Goal: Navigation & Orientation: Understand site structure

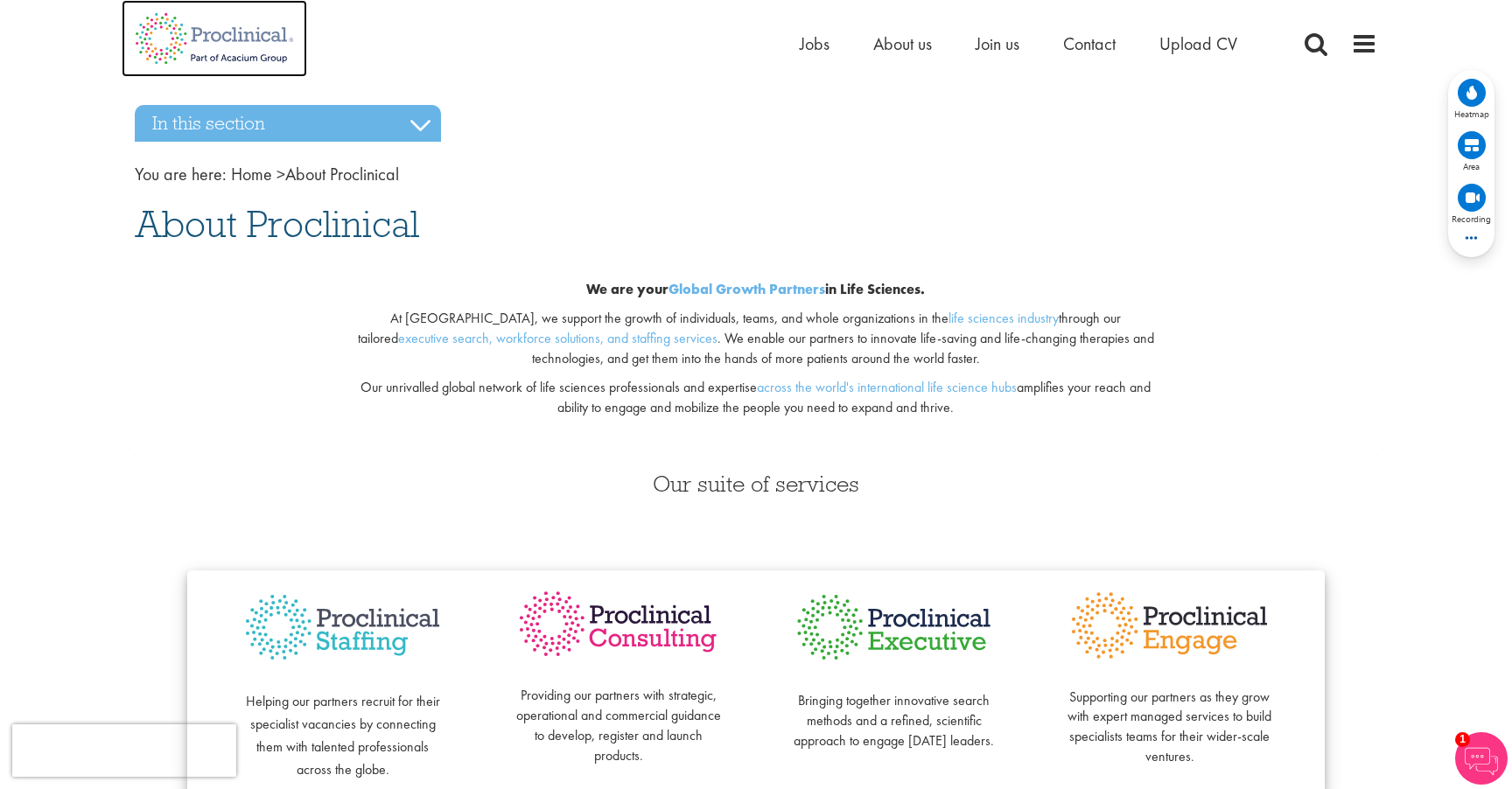
click at [259, 33] on img at bounding box center [215, 39] width 186 height 77
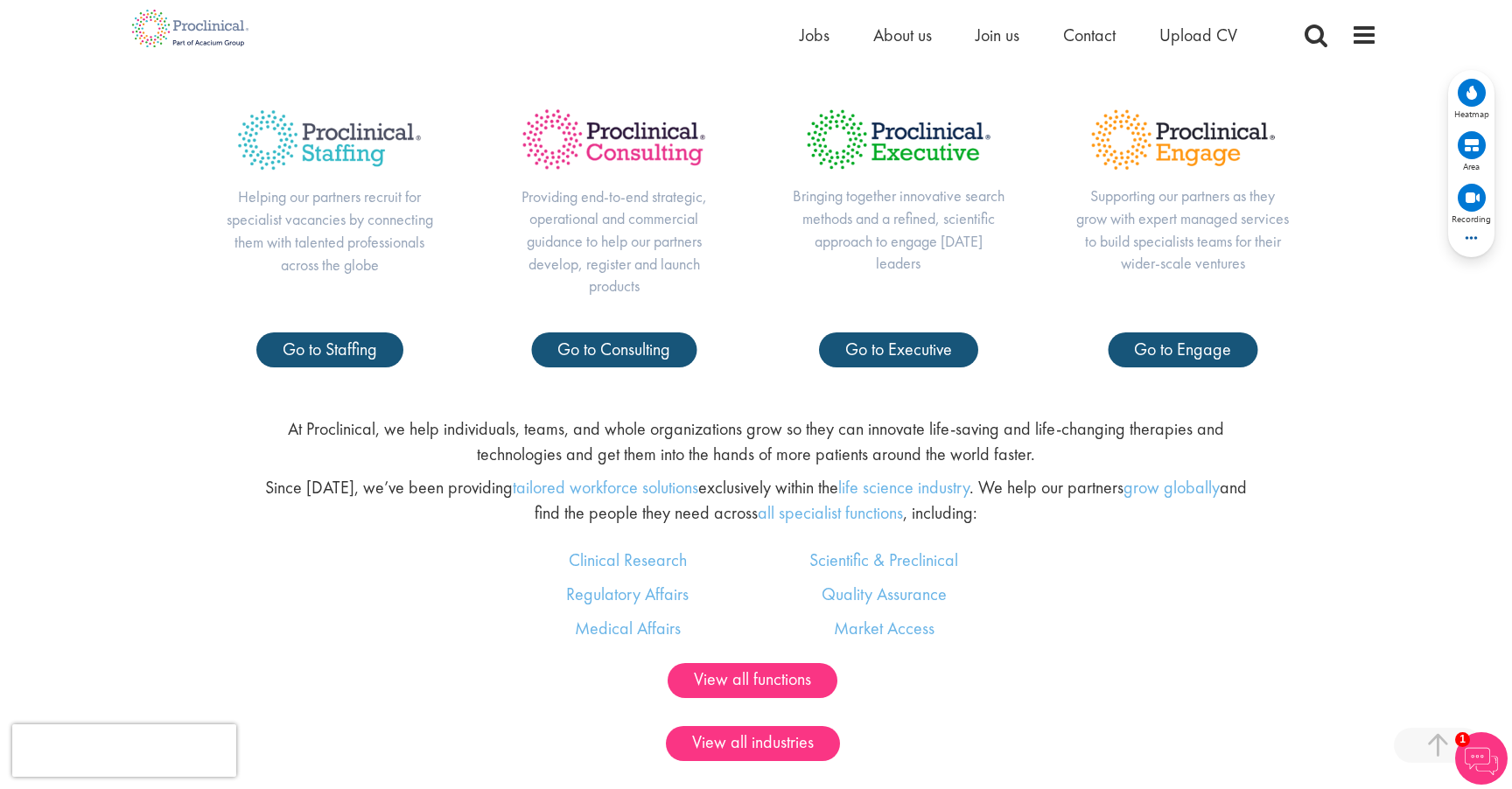
scroll to position [875, 0]
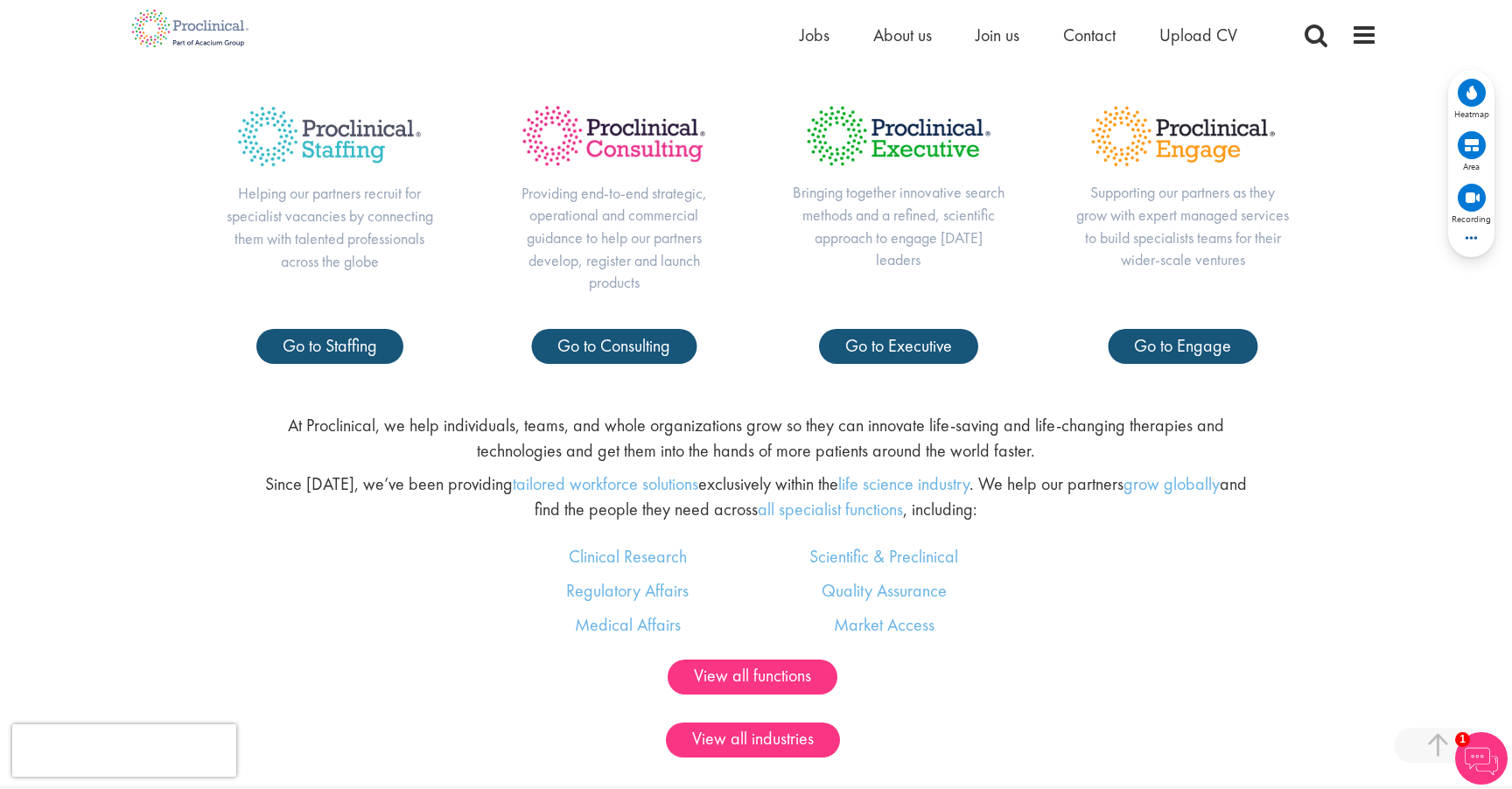
click at [1301, 504] on div "At Proclinical, we help individuals, teams, and whole organizations grow so the…" at bounding box center [756, 471] width 1539 height 145
click at [636, 560] on link "Clinical Research" at bounding box center [627, 556] width 118 height 23
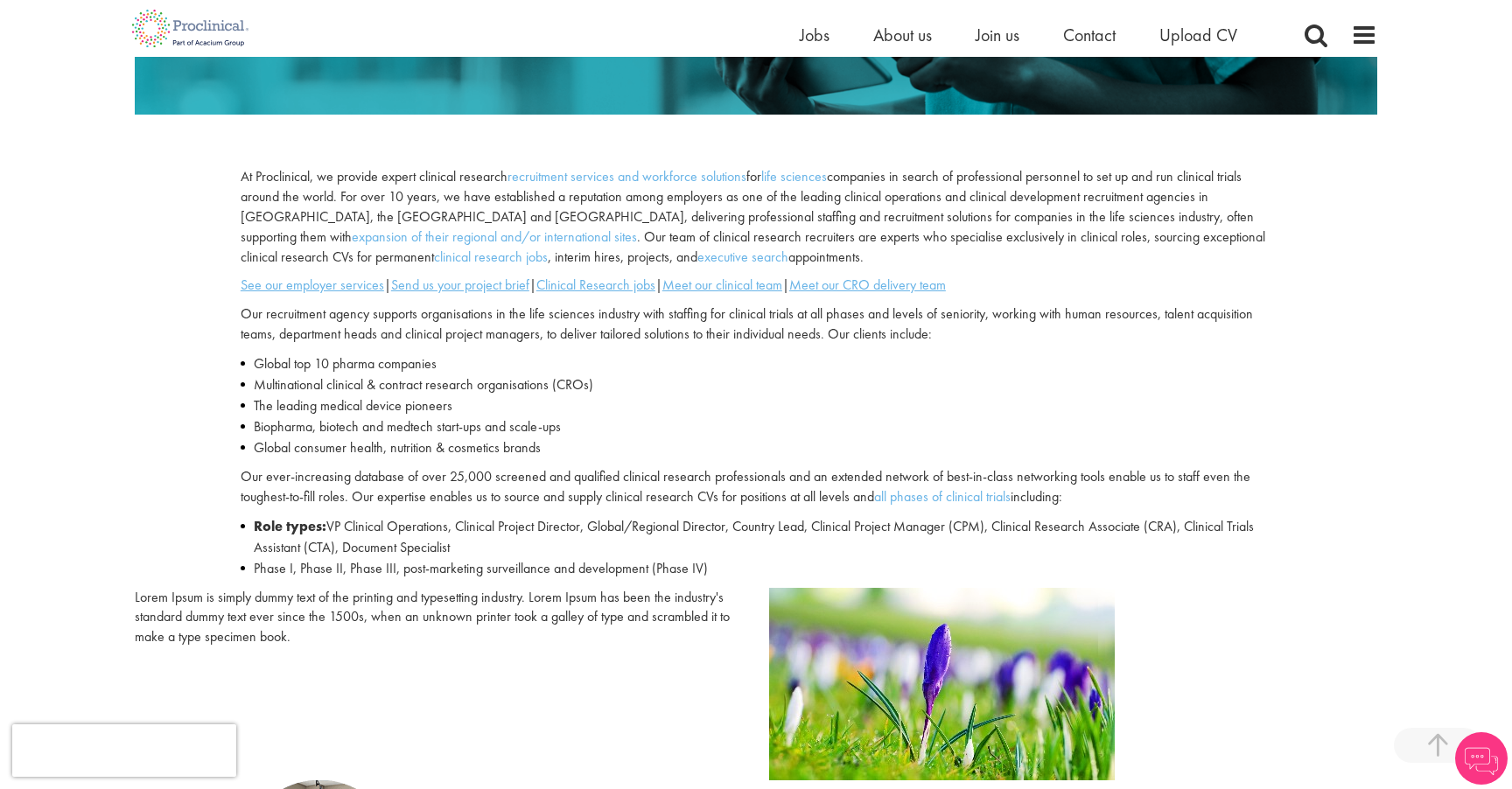
scroll to position [497, 0]
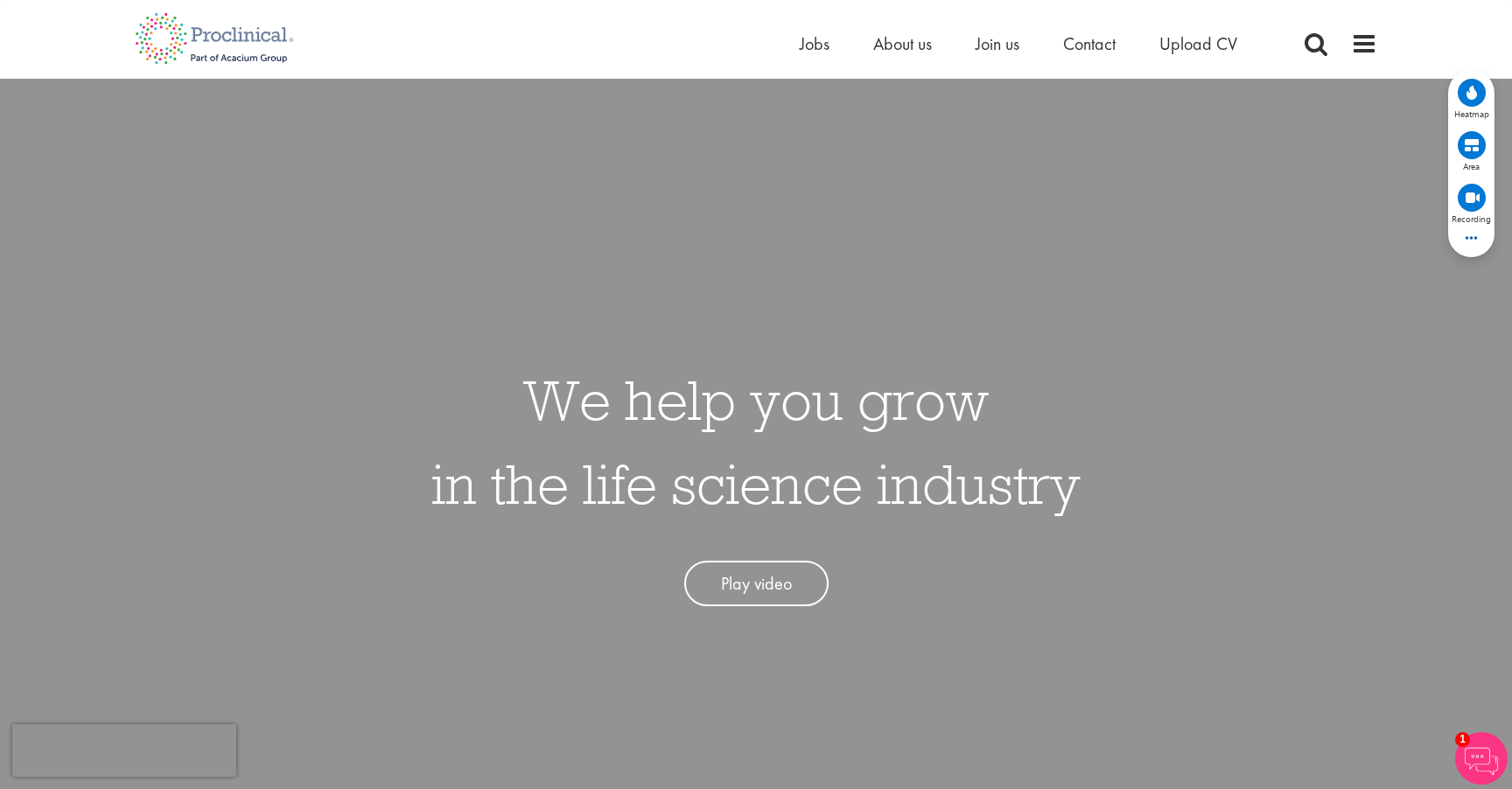
scroll to position [4, 0]
drag, startPoint x: 516, startPoint y: 338, endPoint x: 1124, endPoint y: 464, distance: 620.9
click at [1124, 464] on div "We help you grow in the life science industry Play video" at bounding box center [756, 470] width 1539 height 789
drag, startPoint x: 641, startPoint y: 484, endPoint x: 1155, endPoint y: 464, distance: 514.4
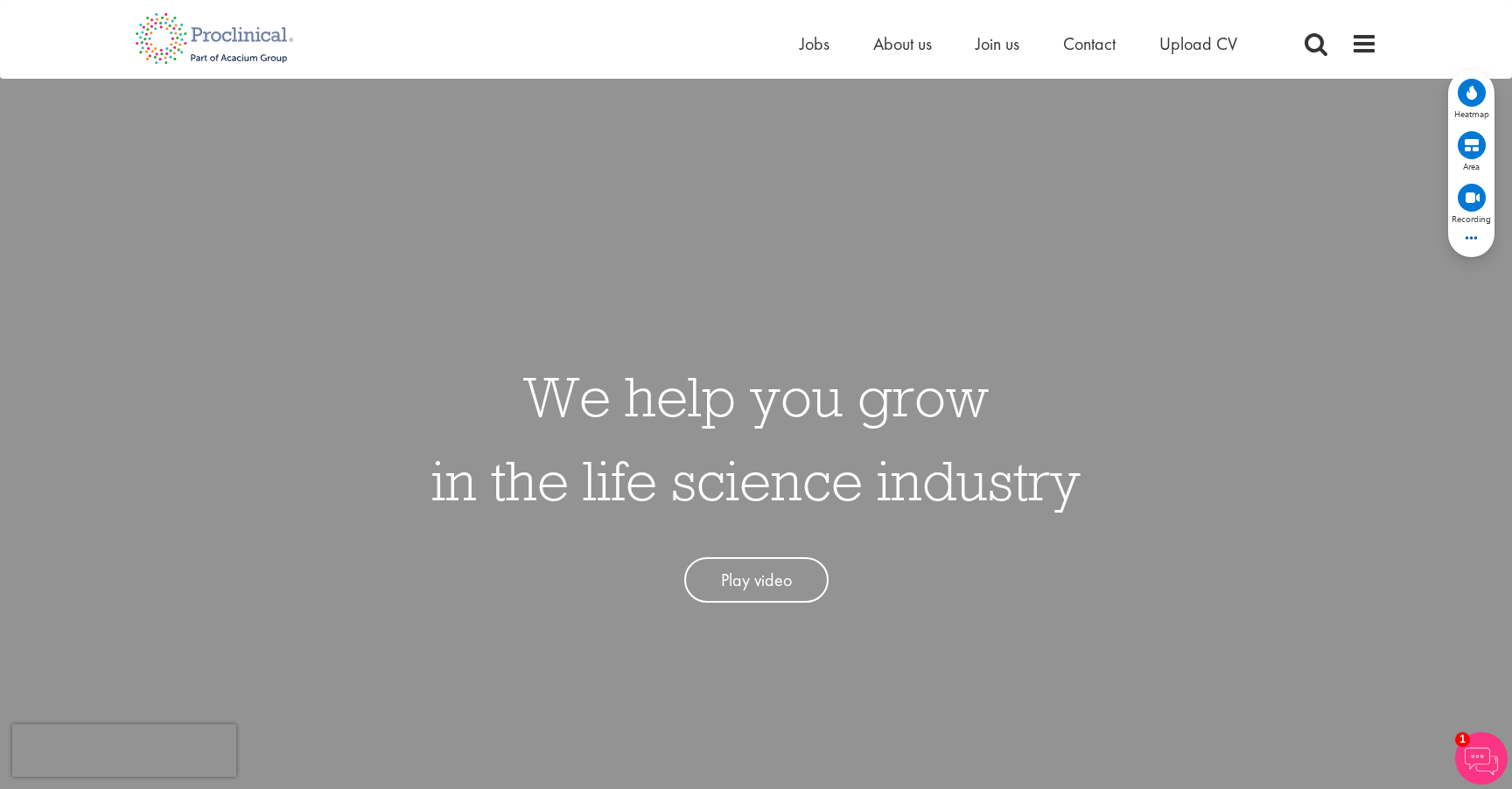
click at [1155, 464] on div "We help you grow in the life science industry Play video" at bounding box center [756, 470] width 1539 height 789
drag, startPoint x: 807, startPoint y: 261, endPoint x: 725, endPoint y: 295, distance: 88.8
click at [804, 263] on div "We help you grow in the life science industry Play video" at bounding box center [756, 470] width 1539 height 789
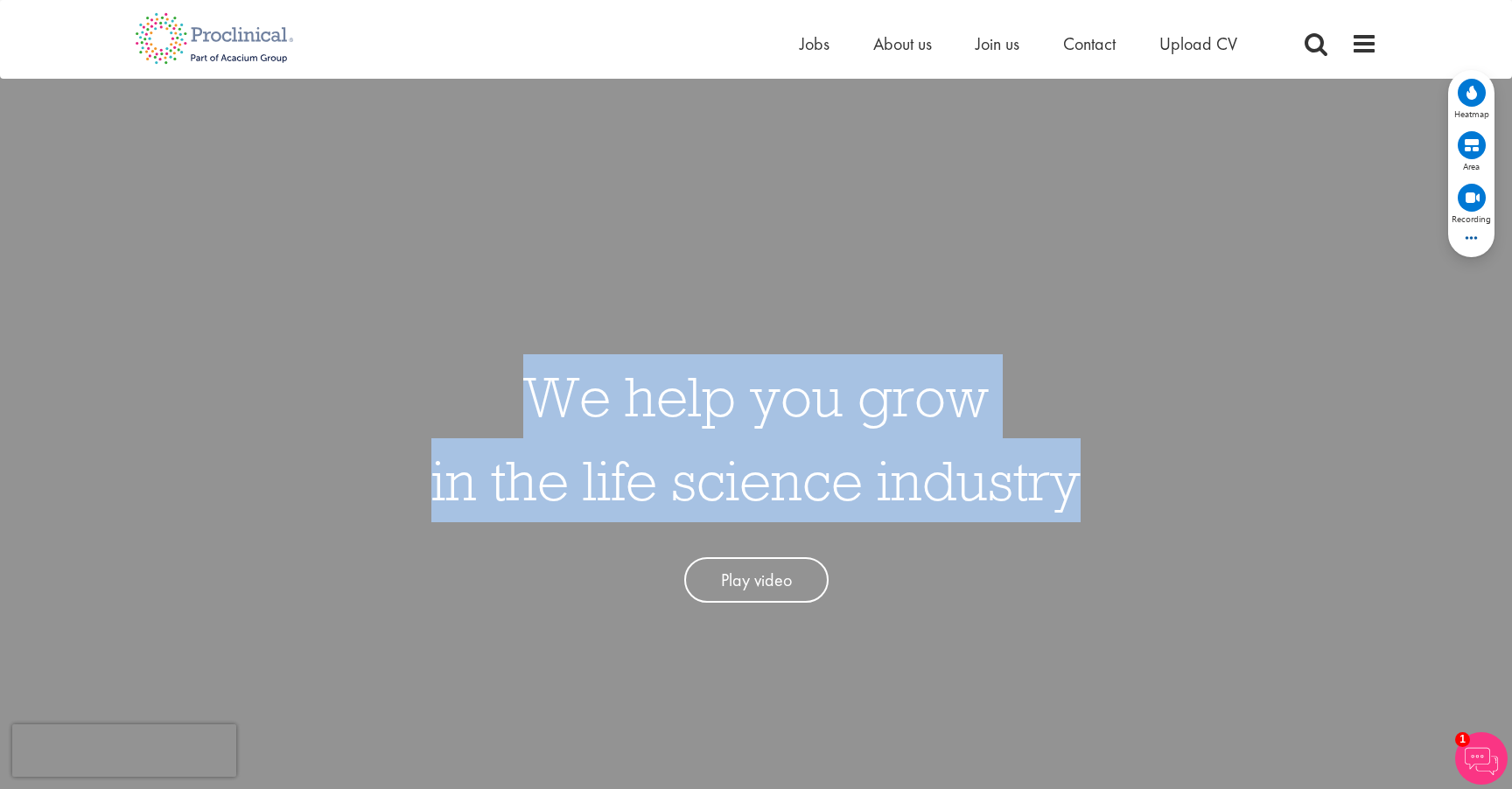
drag, startPoint x: 511, startPoint y: 384, endPoint x: 1075, endPoint y: 498, distance: 575.4
click at [1075, 498] on h1 "We help you grow in the life science industry" at bounding box center [756, 438] width 650 height 168
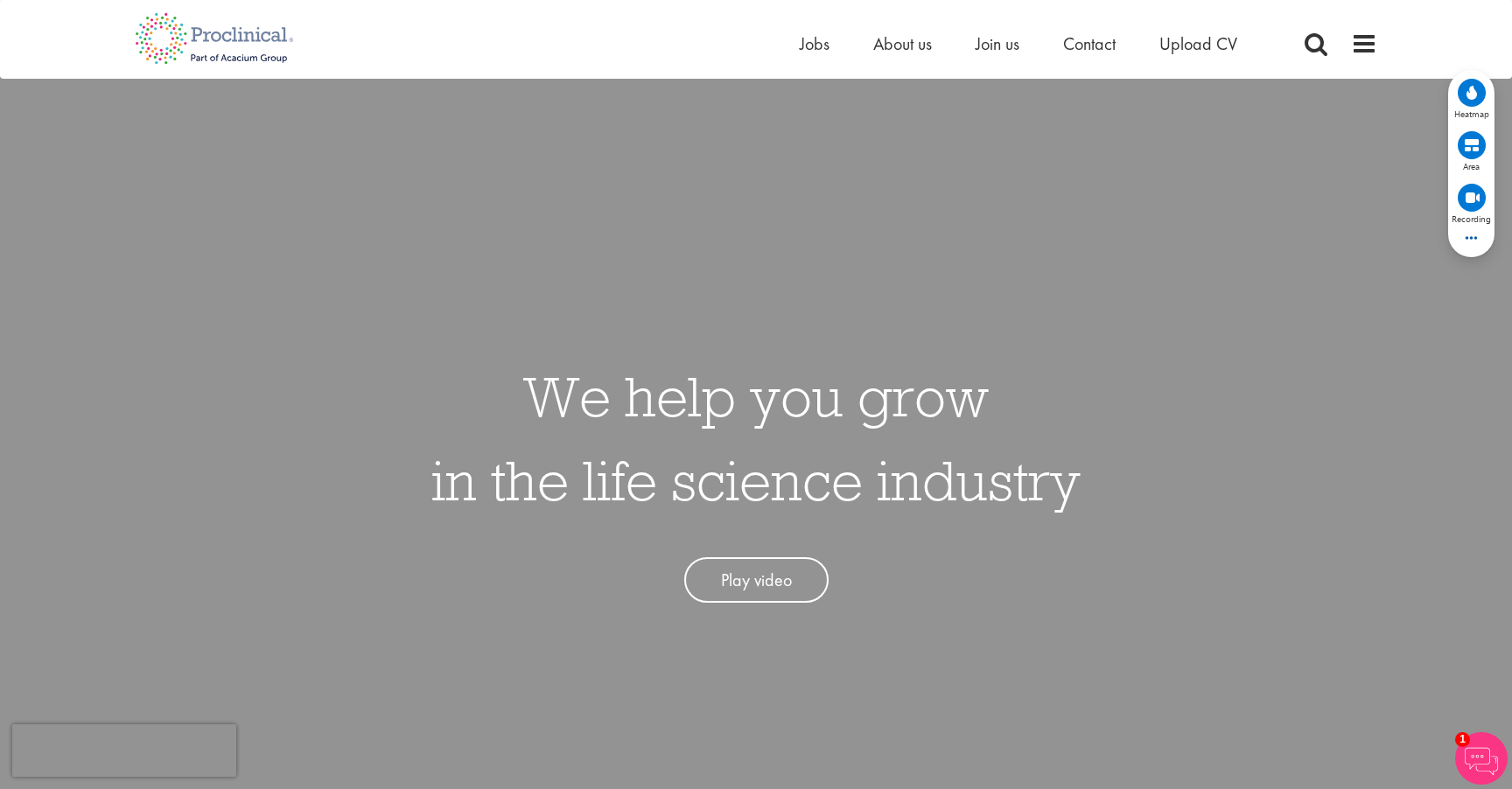
click at [854, 419] on h1 "We help you grow in the life science industry" at bounding box center [756, 438] width 650 height 168
click at [361, 347] on div "We help you grow in the life science industry Play video" at bounding box center [756, 470] width 1539 height 789
drag, startPoint x: 698, startPoint y: 368, endPoint x: 730, endPoint y: 382, distance: 34.9
click at [700, 367] on h1 "We help you grow in the life science industry" at bounding box center [756, 438] width 650 height 168
click at [658, 232] on div "We help you grow in the life science industry Play video" at bounding box center [756, 470] width 1539 height 789
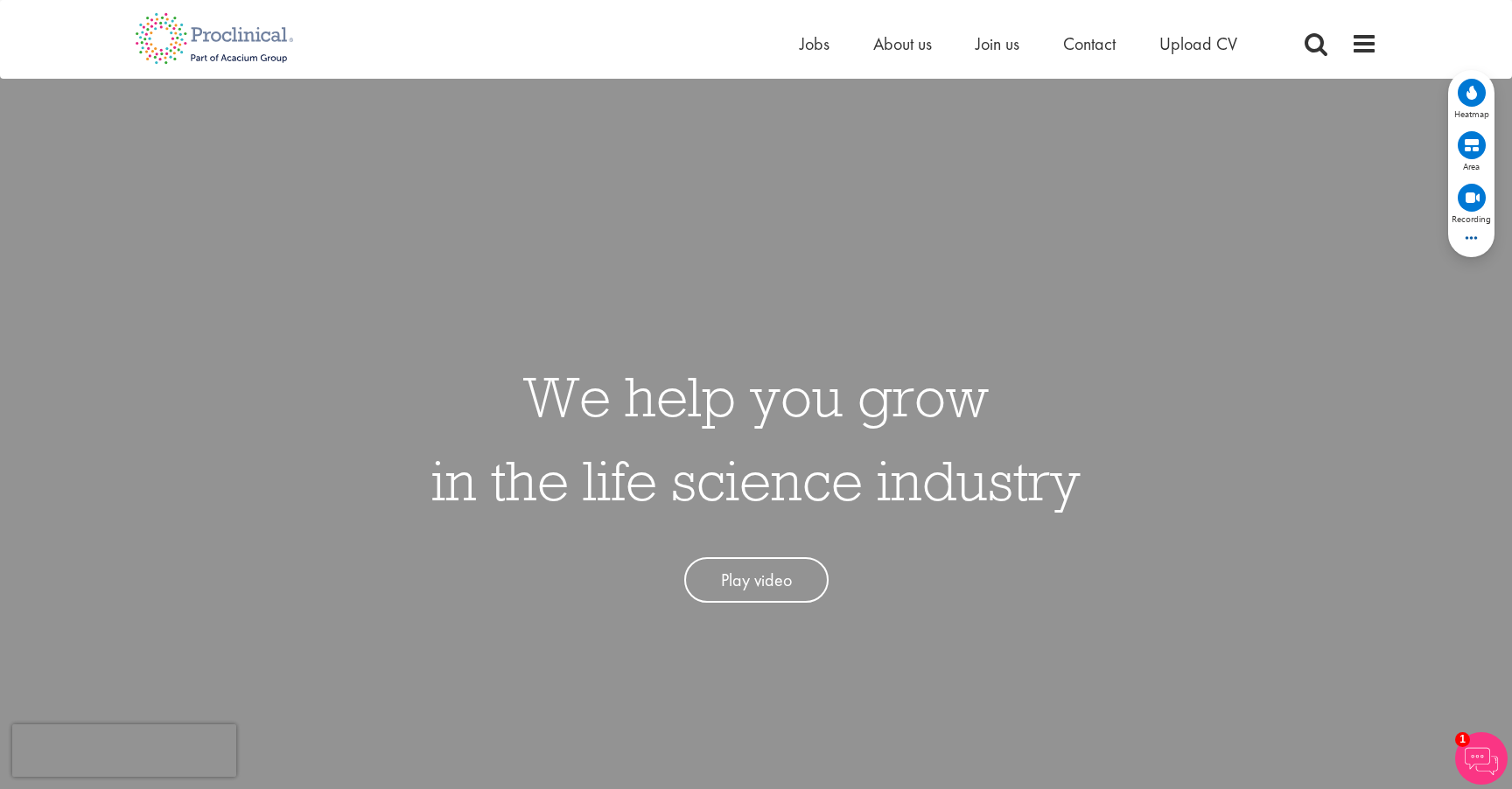
click at [471, 325] on div "We help you grow in the life science industry Play video" at bounding box center [756, 470] width 1539 height 789
click at [1371, 49] on span at bounding box center [1364, 44] width 27 height 27
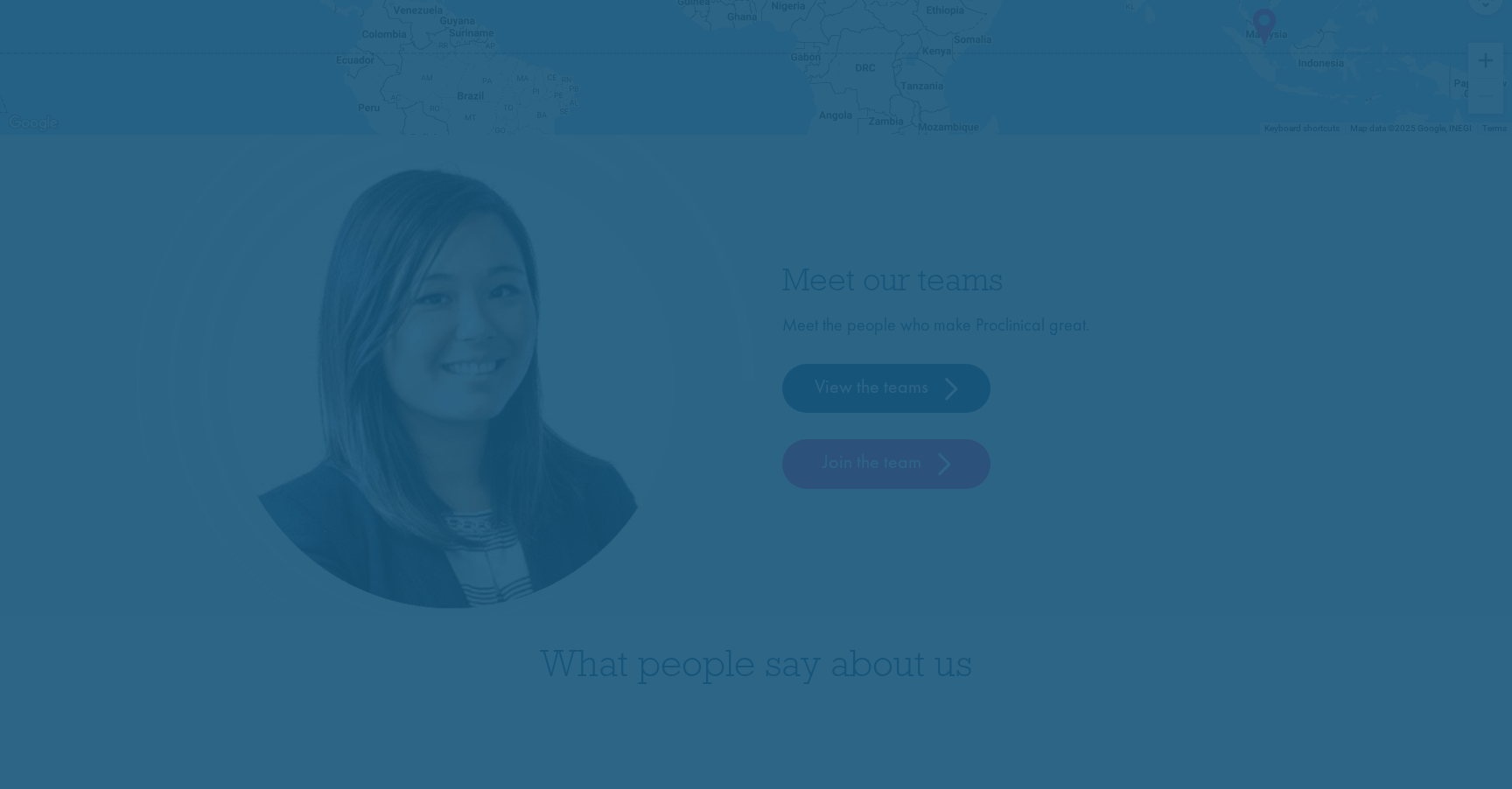
scroll to position [4623, 0]
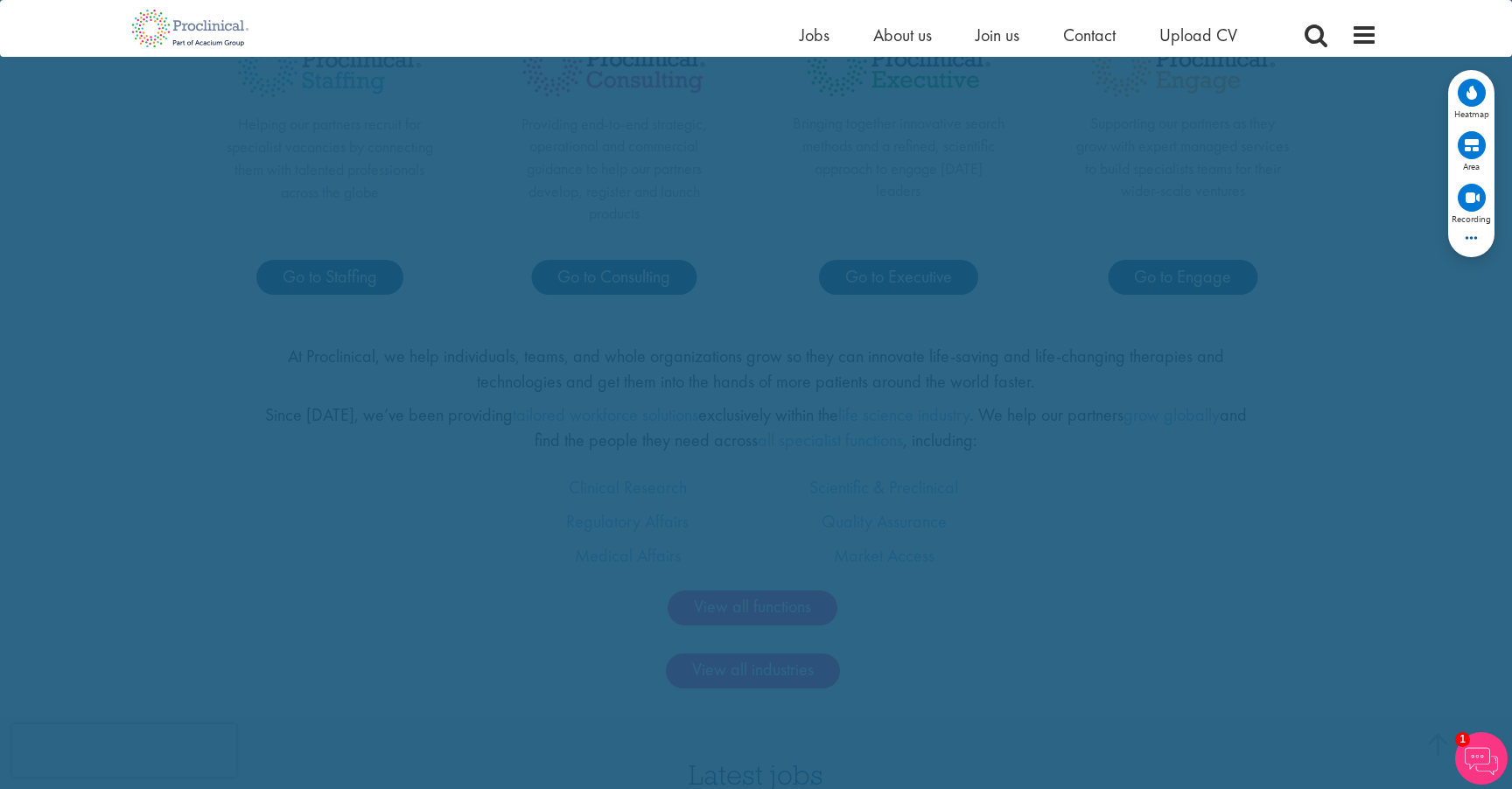
scroll to position [0, 0]
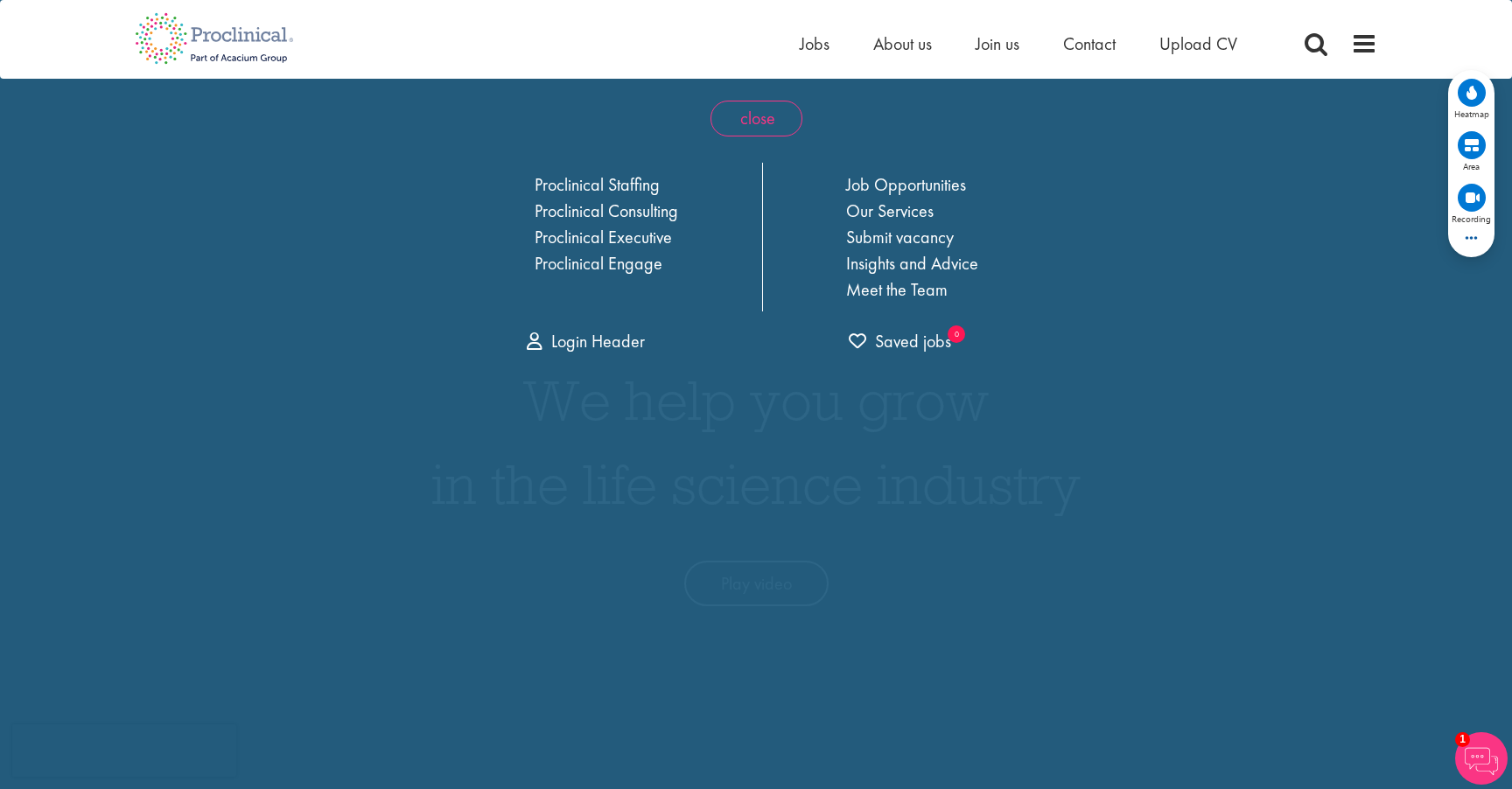
click at [761, 110] on span "close" at bounding box center [756, 119] width 92 height 36
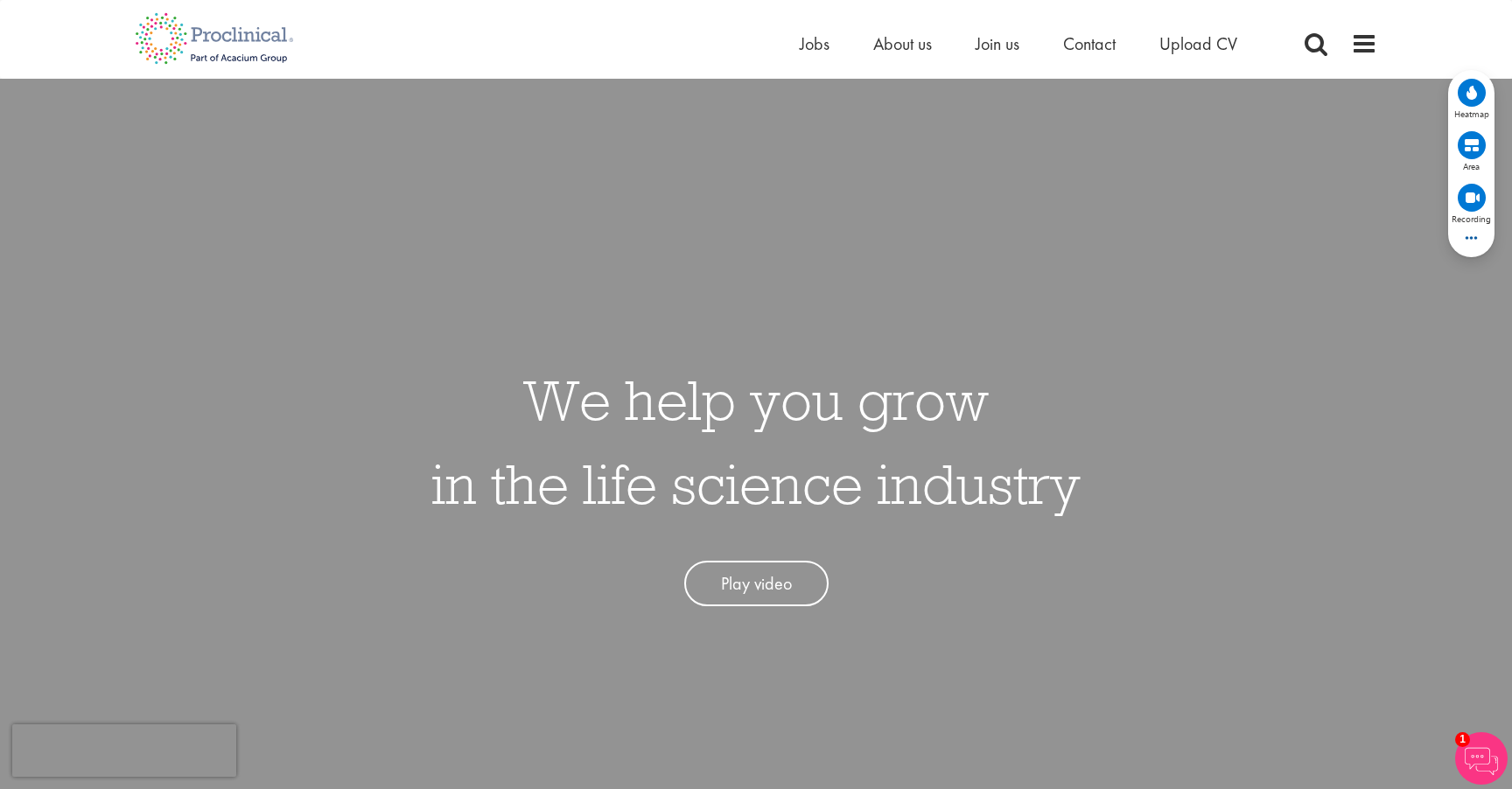
click at [829, 48] on ul "Home Jobs About us Join us Contact Upload CV" at bounding box center [1040, 44] width 482 height 27
click at [813, 45] on span "Jobs" at bounding box center [815, 44] width 30 height 23
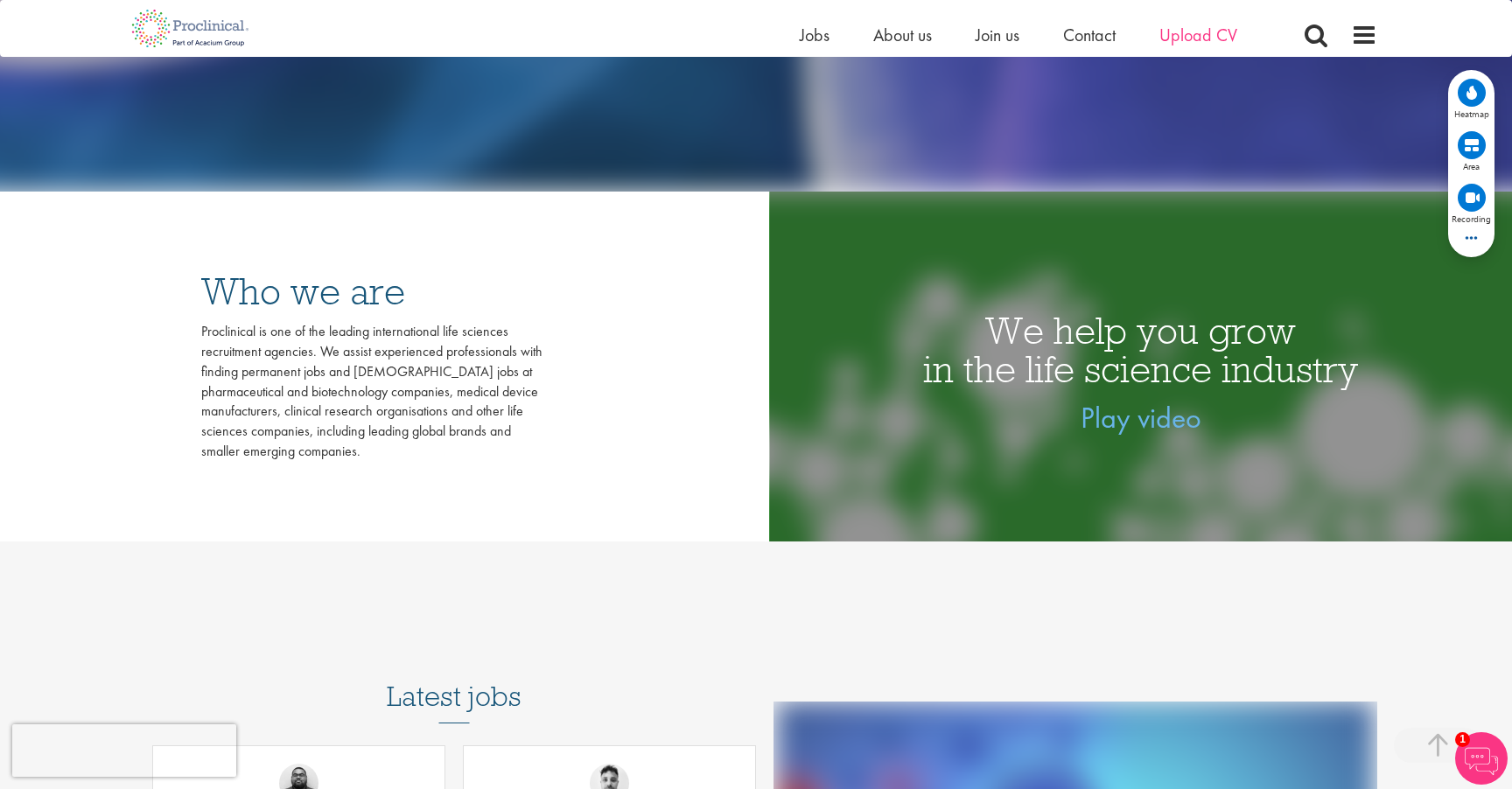
scroll to position [528, 0]
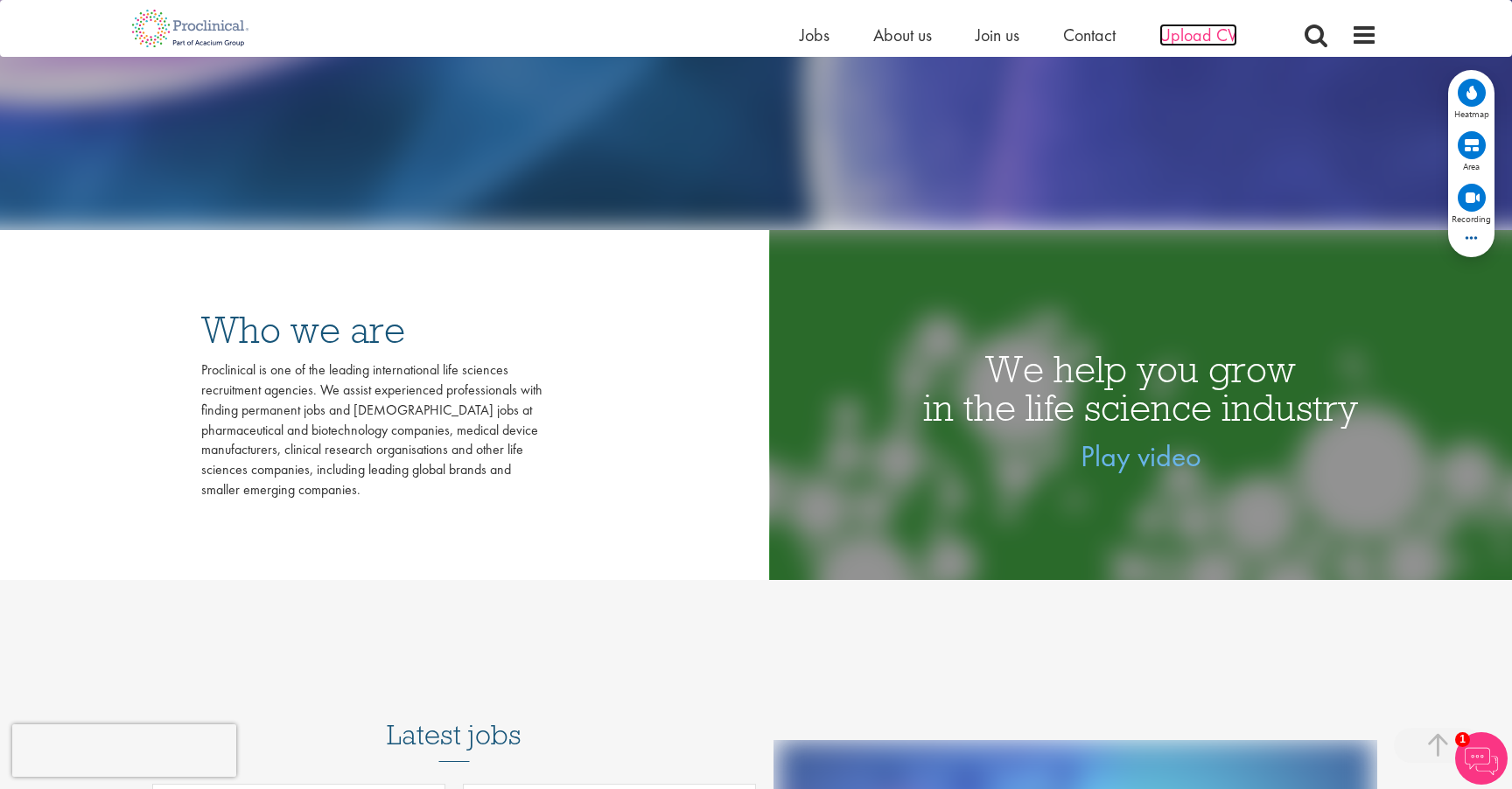
click at [1191, 35] on span "Upload CV" at bounding box center [1198, 35] width 78 height 23
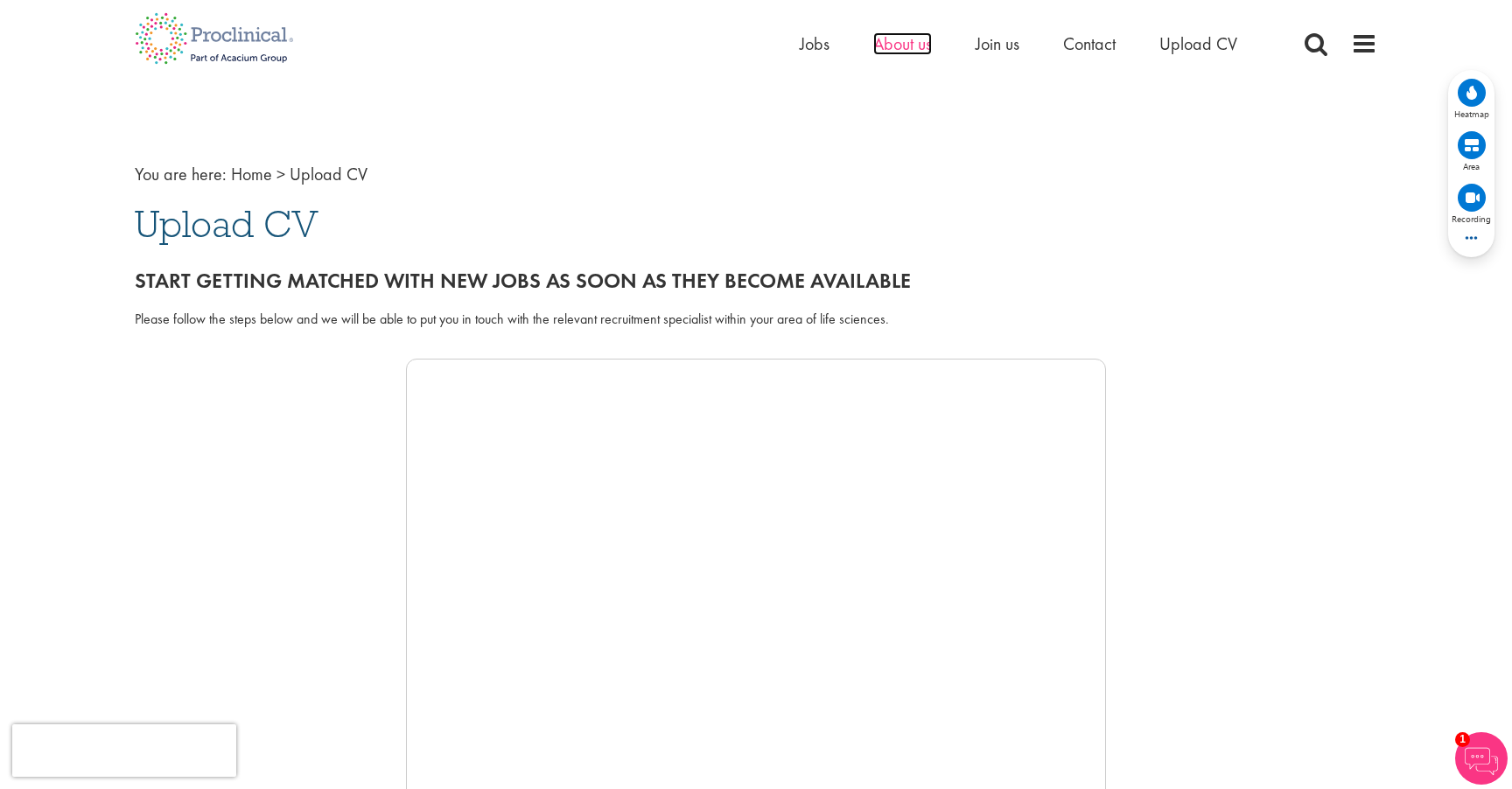
click at [885, 42] on span "About us" at bounding box center [902, 44] width 58 height 23
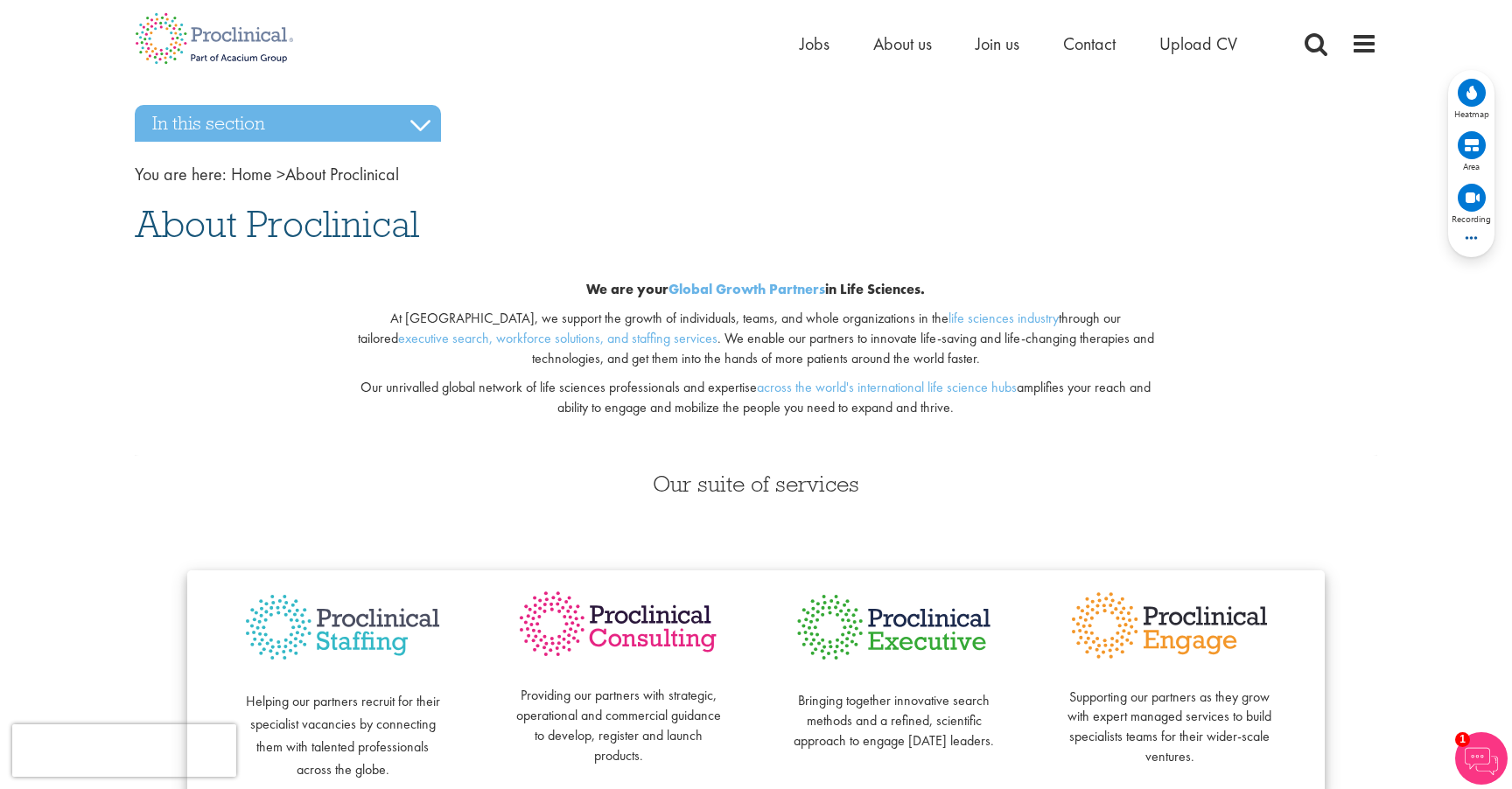
click at [1037, 437] on p at bounding box center [756, 436] width 820 height 20
click at [1303, 470] on div "Our suite of services Helping our partners recruit for their specialist vacanci…" at bounding box center [756, 648] width 1269 height 386
click at [604, 462] on div "Our suite of services Helping our partners recruit for their specialist vacanci…" at bounding box center [756, 648] width 1269 height 386
click at [1342, 418] on div "We are your Global Growth Partners in Life Sciences. At [GEOGRAPHIC_DATA], we s…" at bounding box center [756, 354] width 1269 height 204
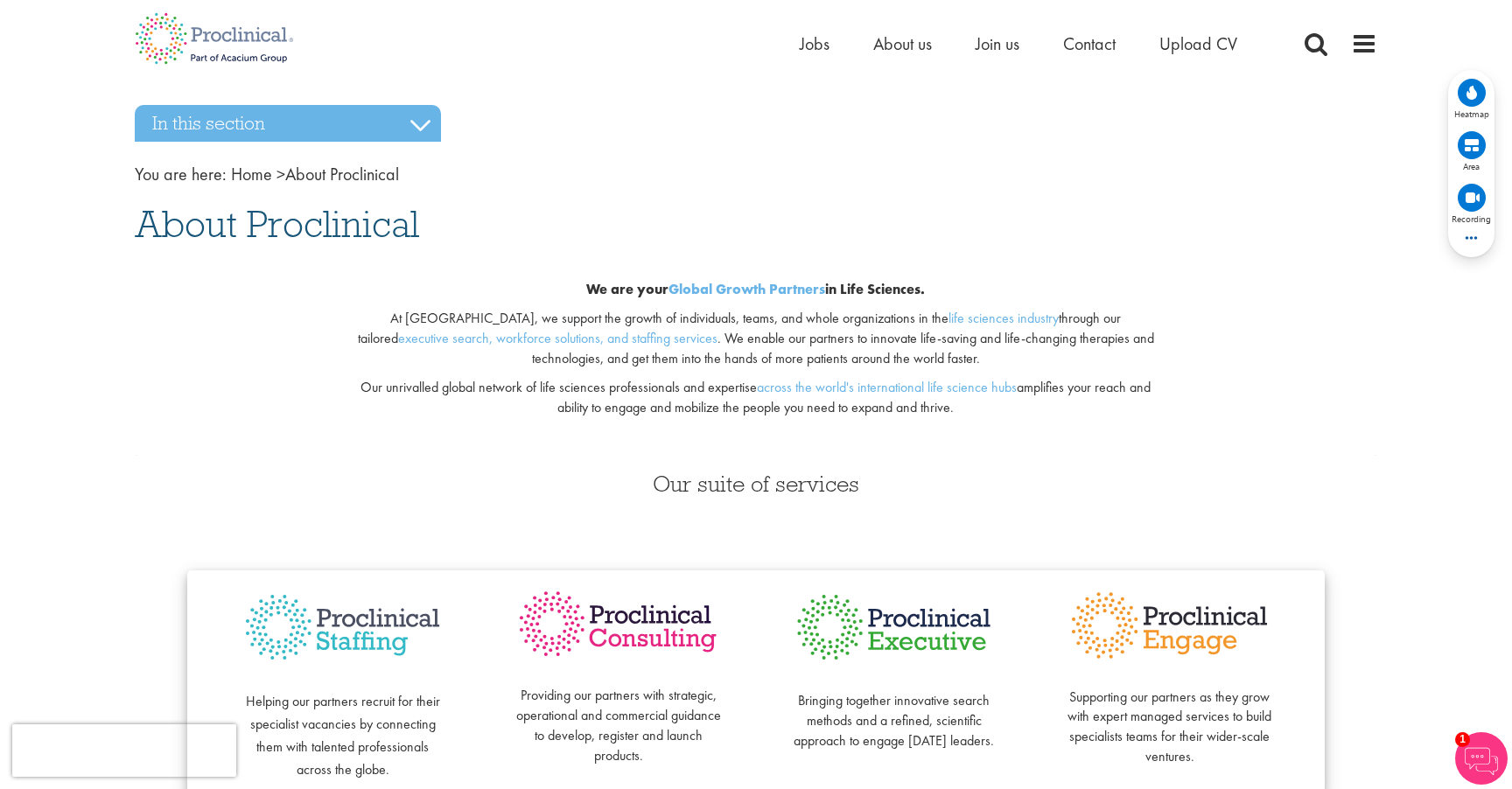
click at [1231, 455] on div "Our suite of services Helping our partners recruit for their specialist vacanci…" at bounding box center [756, 648] width 1269 height 386
click at [167, 25] on img at bounding box center [215, 39] width 186 height 77
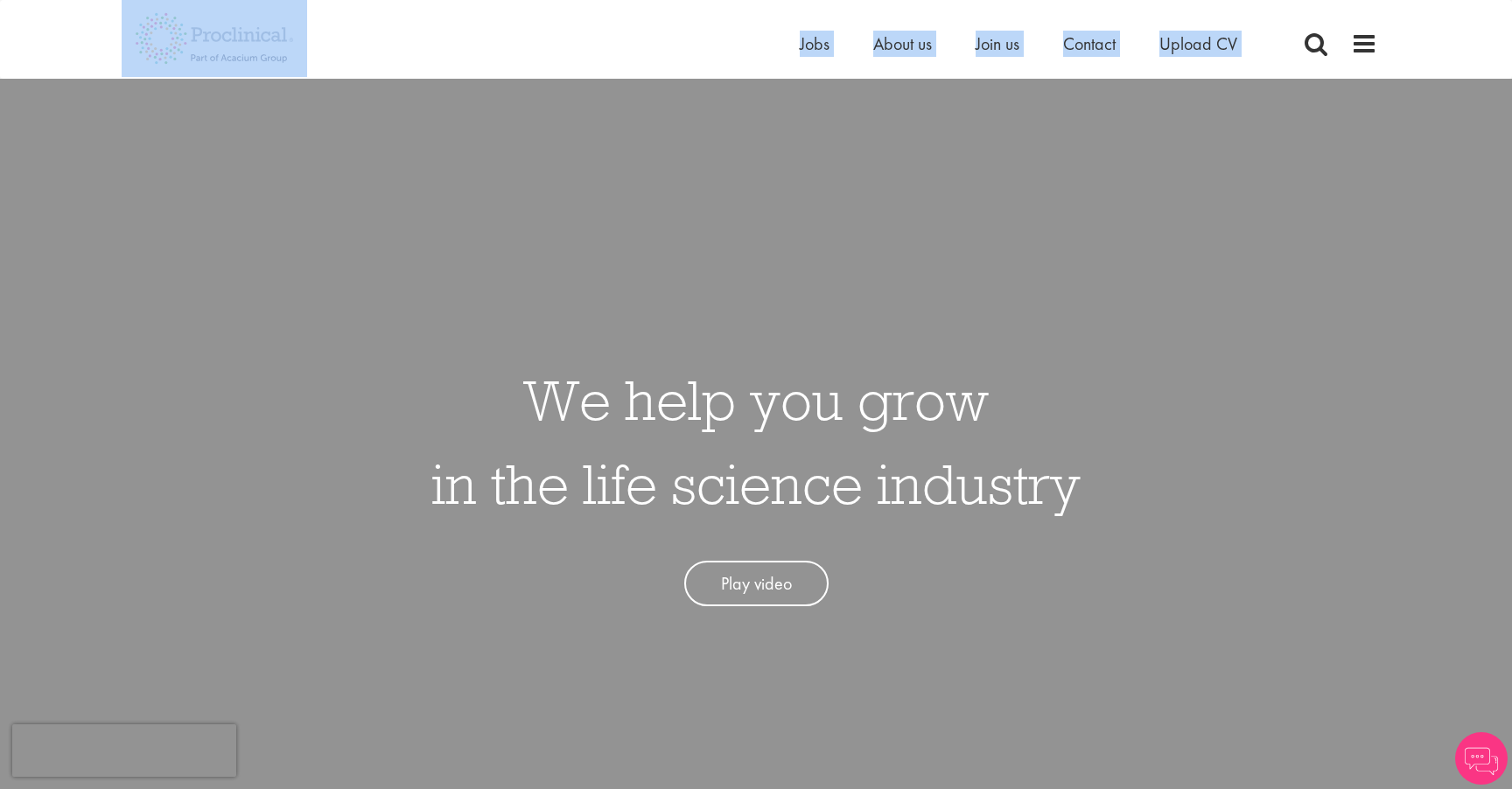
drag, startPoint x: 404, startPoint y: 84, endPoint x: 84, endPoint y: 27, distance: 325.0
click at [81, 27] on div "Home Jobs About us Join us Contact Upload CV" at bounding box center [756, 33] width 1512 height 65
drag, startPoint x: 197, startPoint y: 43, endPoint x: 1428, endPoint y: 57, distance: 1231.1
click at [1428, 57] on div "Home Jobs About us Join us Contact Upload CV" at bounding box center [756, 33] width 1512 height 65
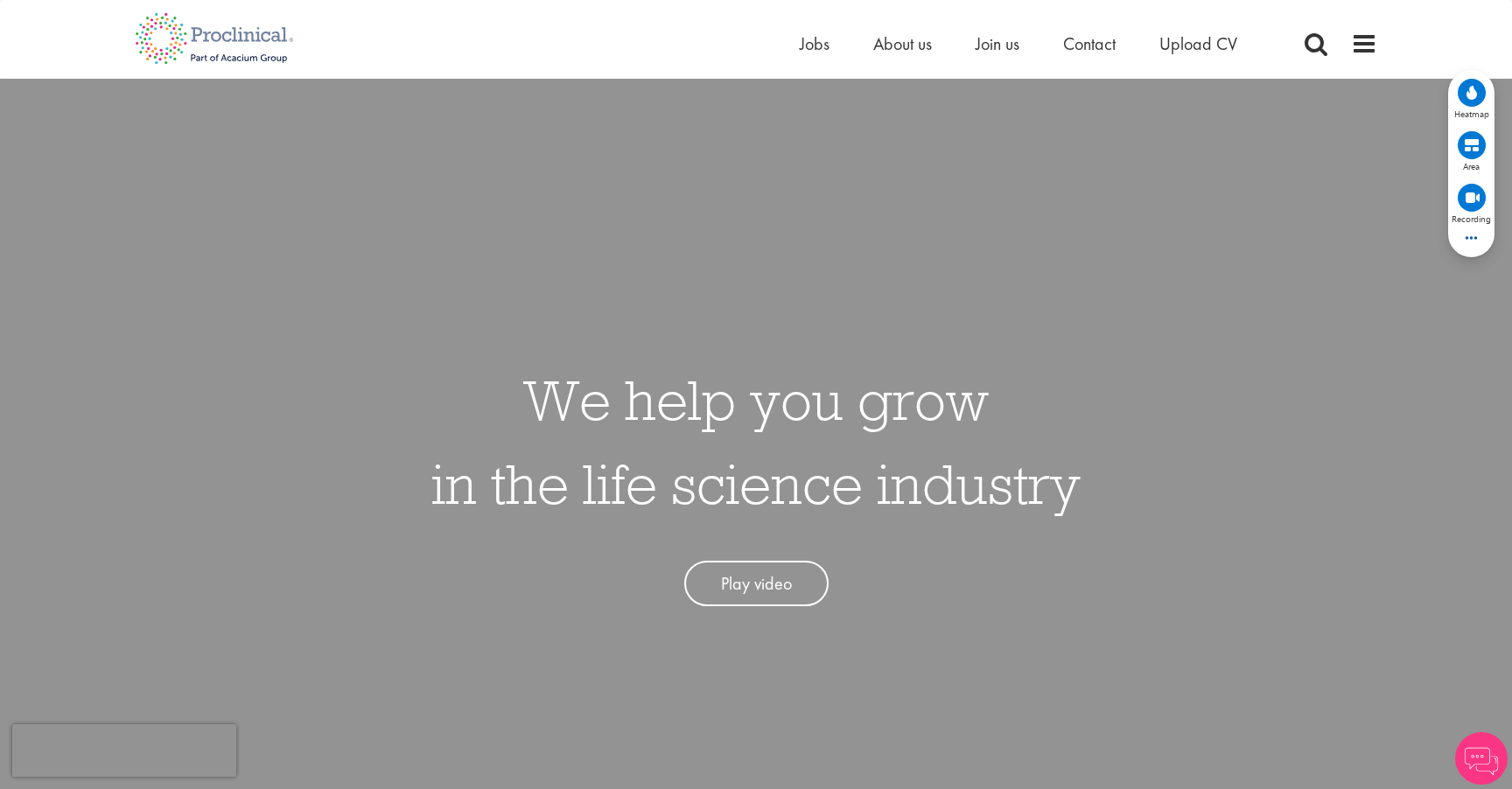
drag, startPoint x: 1428, startPoint y: 57, endPoint x: 1395, endPoint y: 55, distance: 33.1
click at [1416, 56] on div "Home Jobs About us Join us Contact Upload CV" at bounding box center [756, 33] width 1512 height 65
drag, startPoint x: 1395, startPoint y: 55, endPoint x: 192, endPoint y: 5, distance: 1204.0
click at [394, 0] on div "Home Jobs About us Join us Contact Upload CV" at bounding box center [756, 33] width 1512 height 65
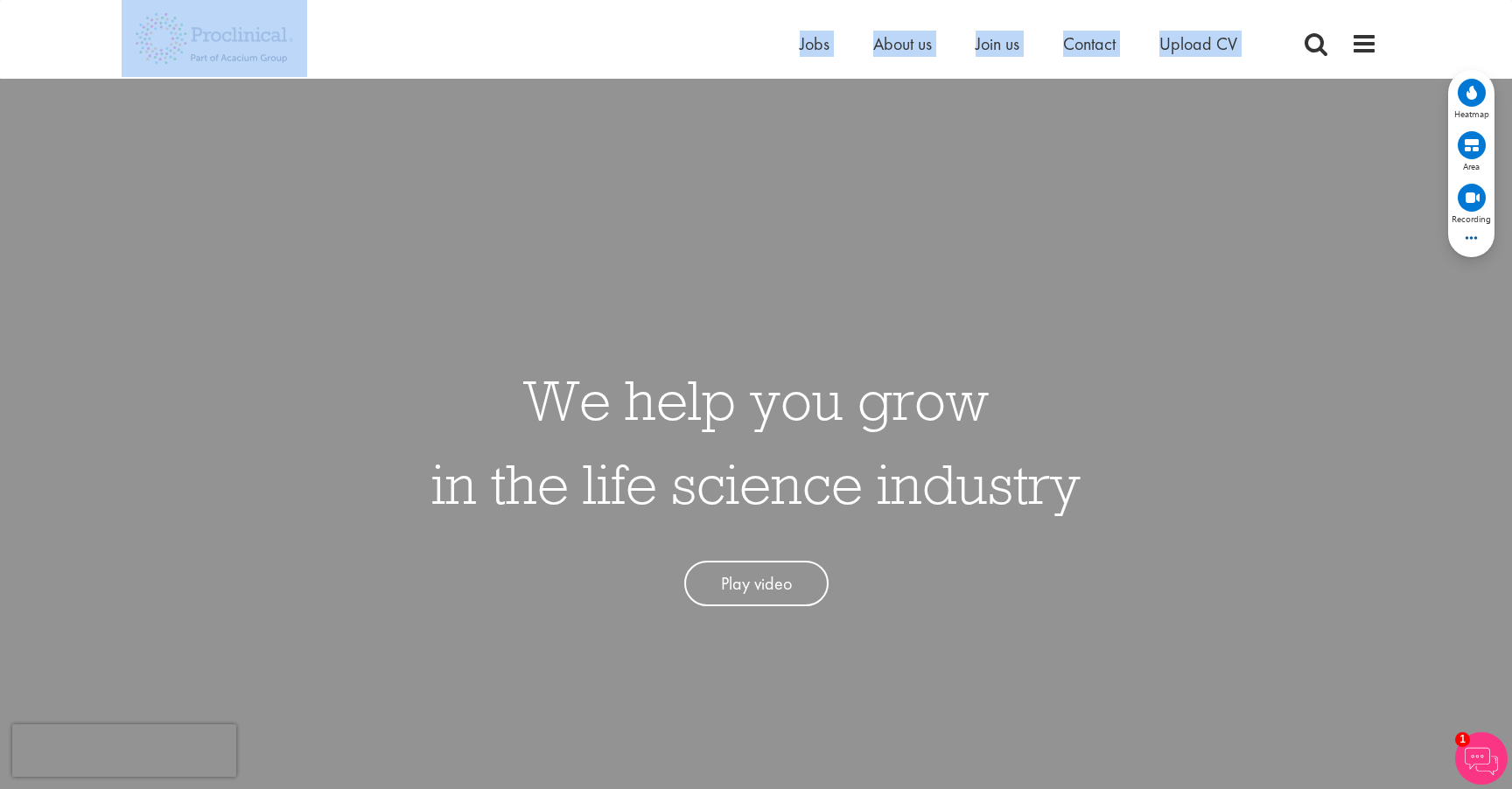
drag, startPoint x: 96, startPoint y: 26, endPoint x: 1292, endPoint y: 139, distance: 1201.3
click at [1292, 139] on div "We help you grow in the life science industry Play video" at bounding box center [756, 474] width 1539 height 789
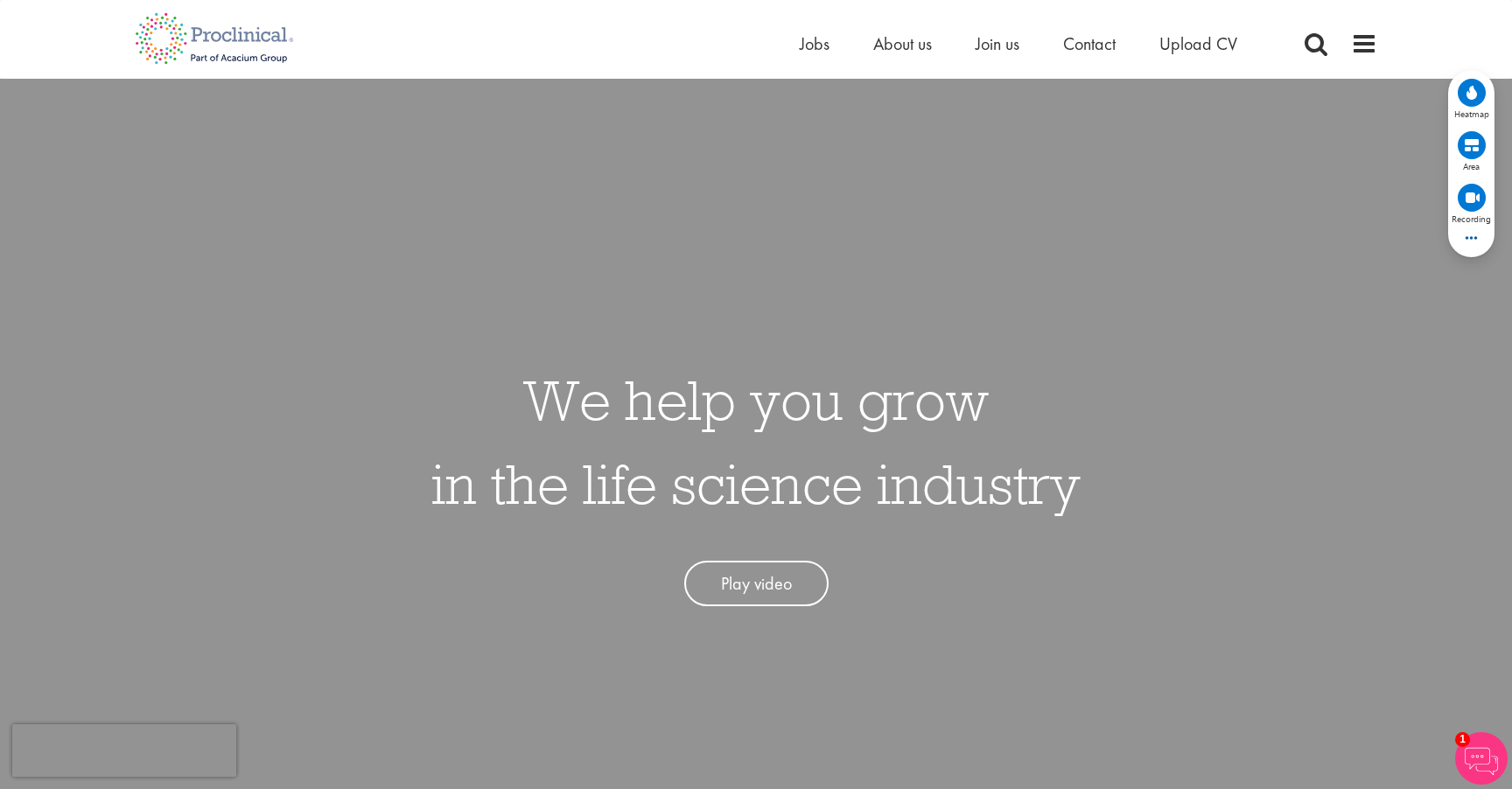
drag, startPoint x: 485, startPoint y: 406, endPoint x: 1113, endPoint y: 485, distance: 632.9
click at [1113, 485] on div "We help you grow in the life science industry Play video" at bounding box center [756, 474] width 1539 height 789
drag, startPoint x: 1103, startPoint y: 487, endPoint x: 519, endPoint y: 384, distance: 593.0
click at [519, 384] on div "We help you grow in the life science industry Play video" at bounding box center [756, 474] width 1539 height 789
click at [519, 384] on h1 "We help you grow in the life science industry" at bounding box center [756, 442] width 650 height 168
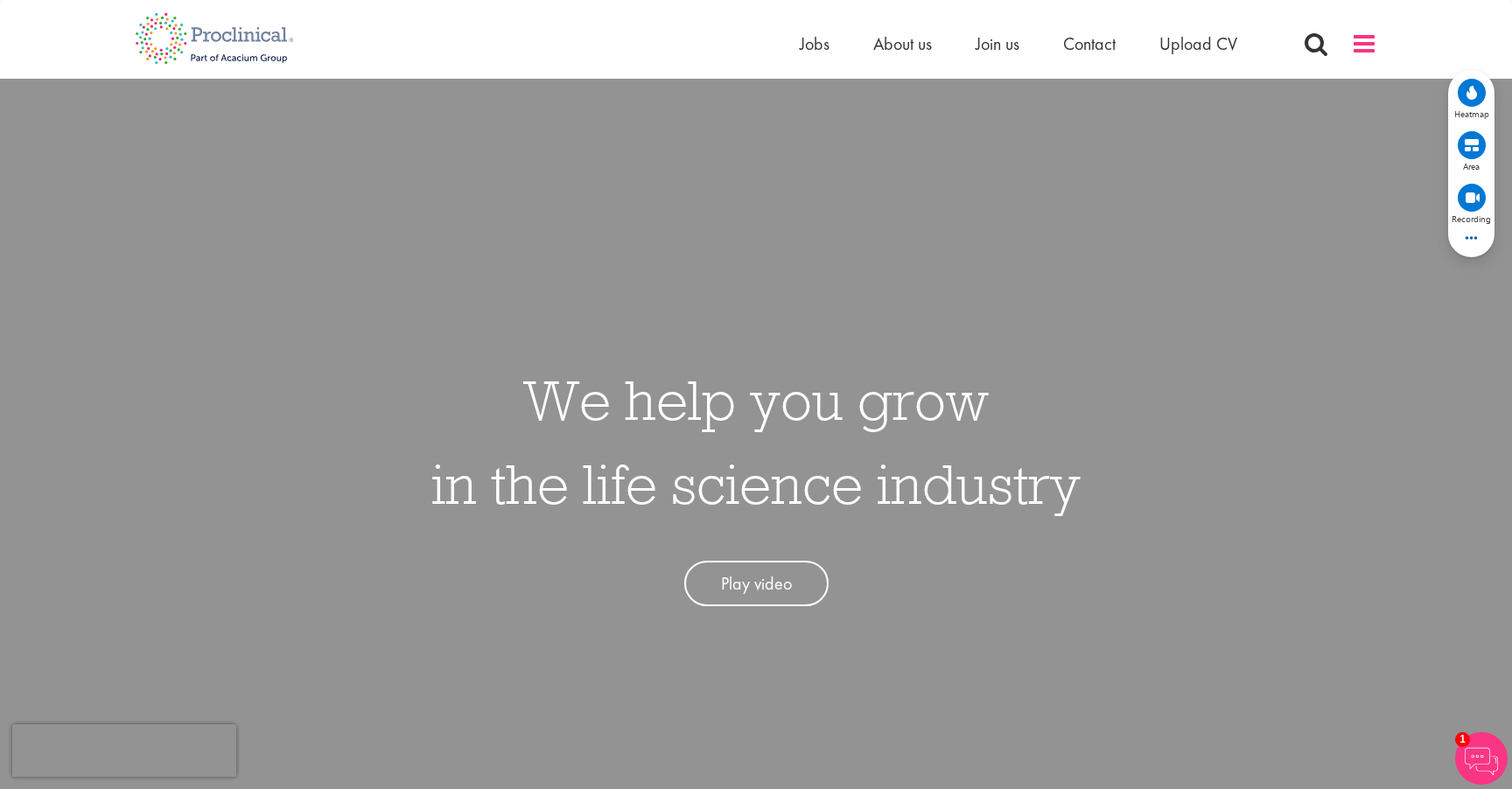
click at [1370, 44] on span at bounding box center [1364, 44] width 27 height 27
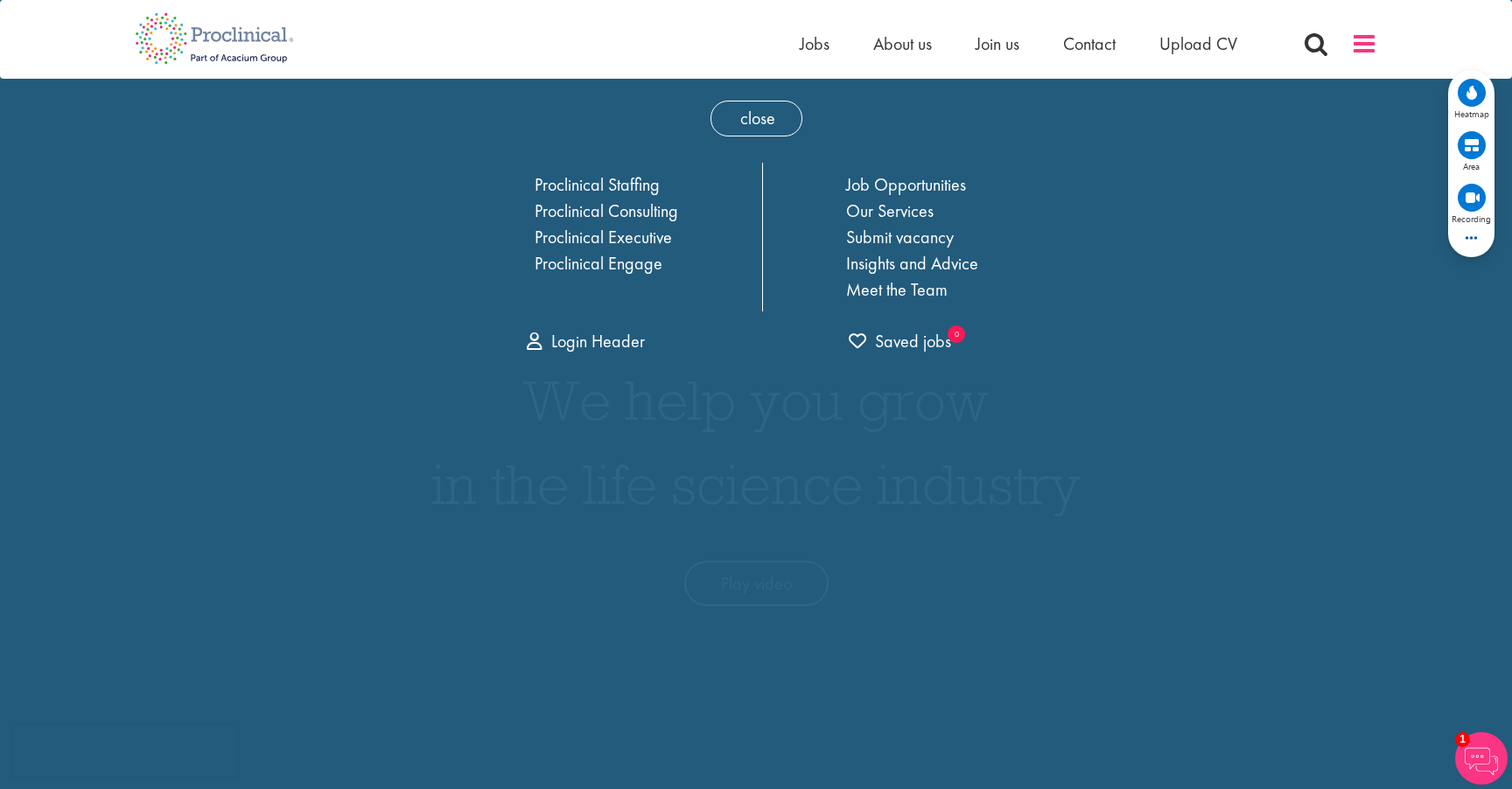
click at [1370, 44] on span at bounding box center [1364, 44] width 27 height 27
drag, startPoint x: 311, startPoint y: 398, endPoint x: 374, endPoint y: 317, distance: 102.6
click at [747, 115] on span "close" at bounding box center [756, 119] width 92 height 36
